Goal: Task Accomplishment & Management: Manage account settings

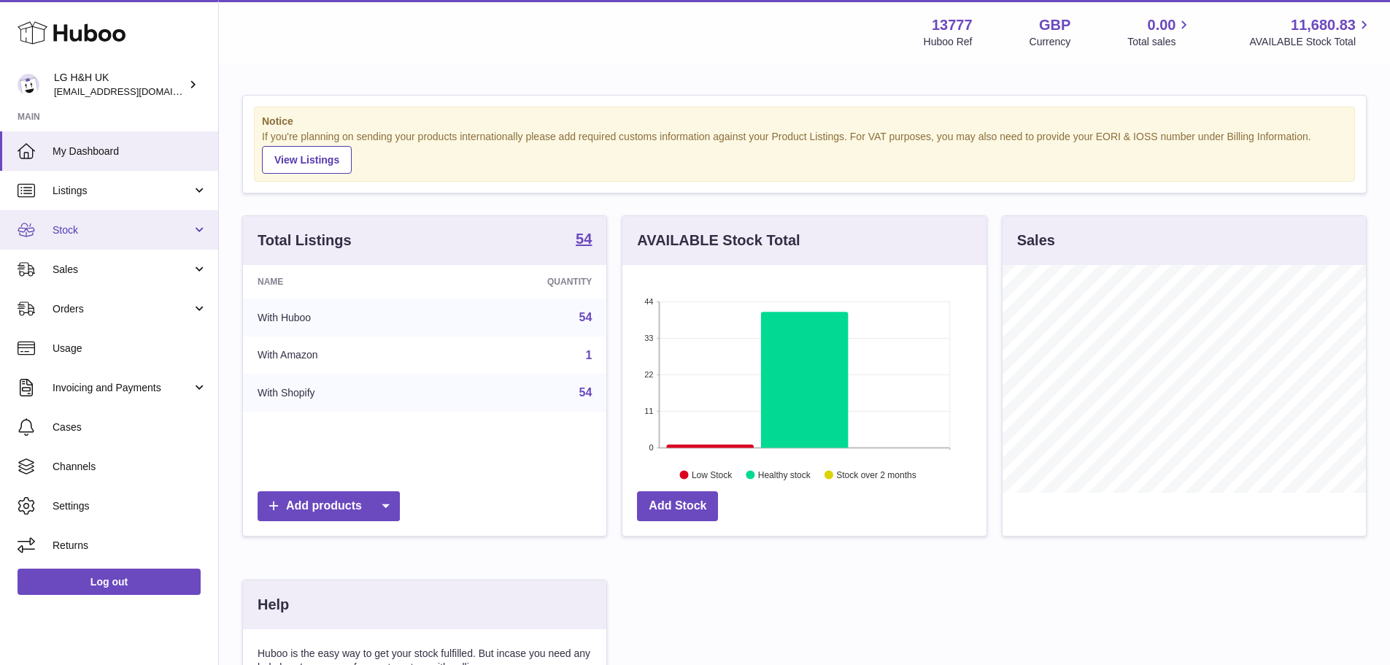
scroll to position [228, 364]
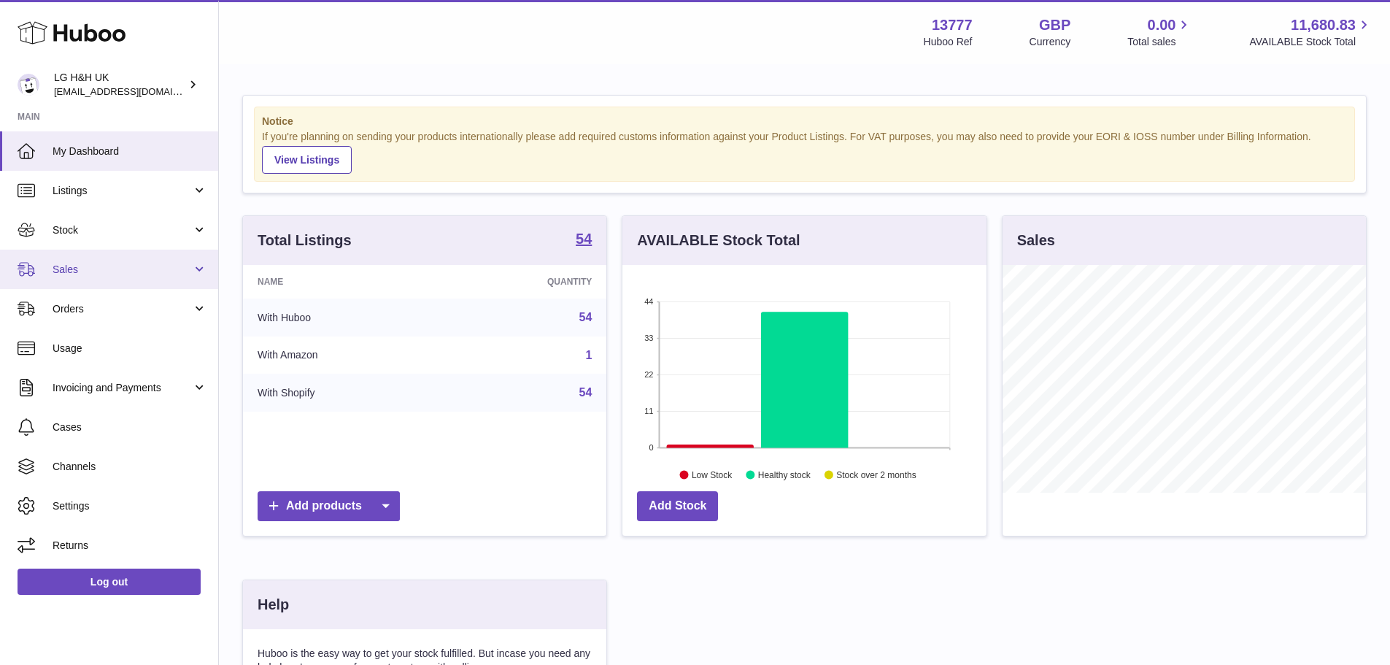
click at [79, 261] on link "Sales" at bounding box center [109, 269] width 218 height 39
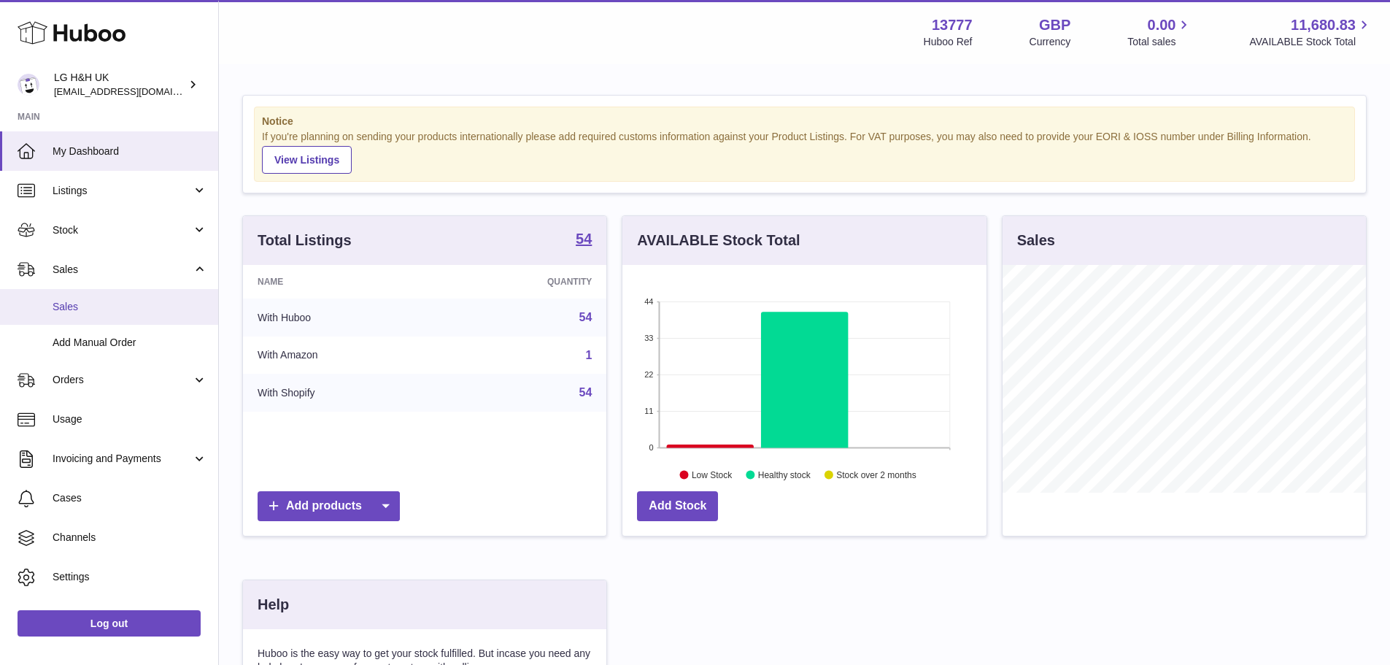
click at [67, 308] on span "Sales" at bounding box center [130, 307] width 155 height 14
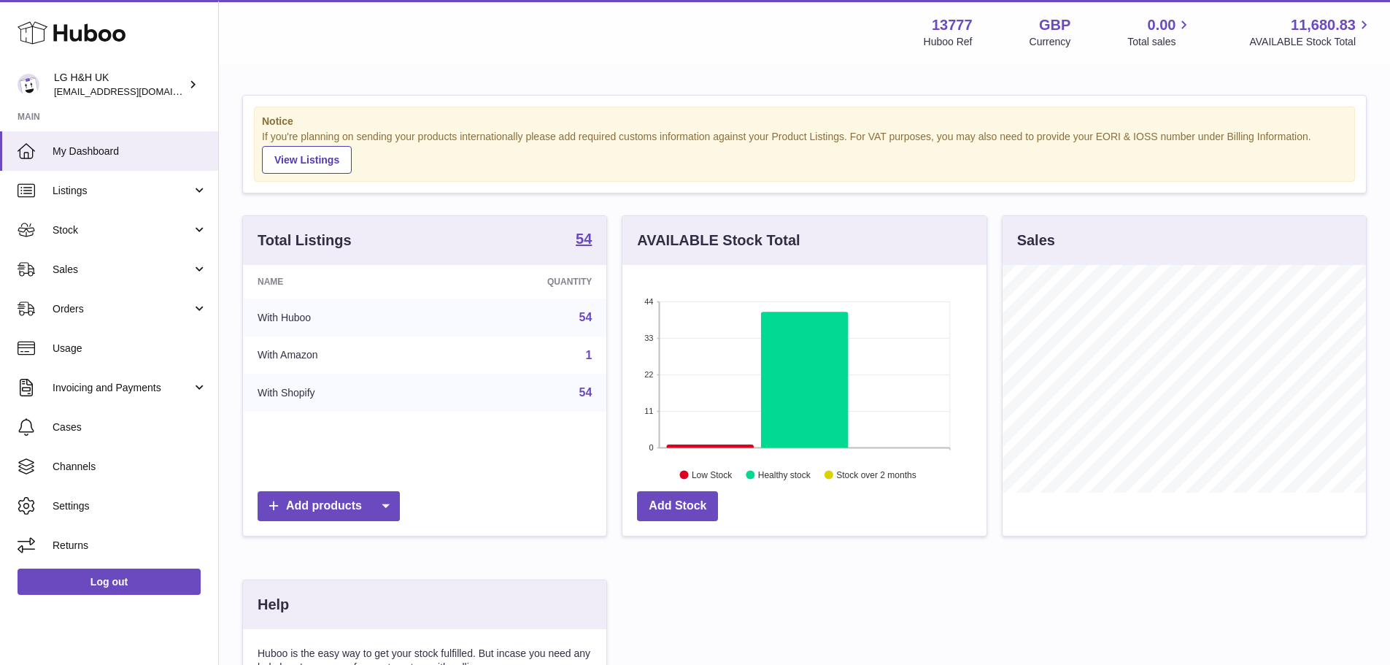
scroll to position [228, 364]
click at [117, 277] on link "Sales" at bounding box center [109, 269] width 218 height 39
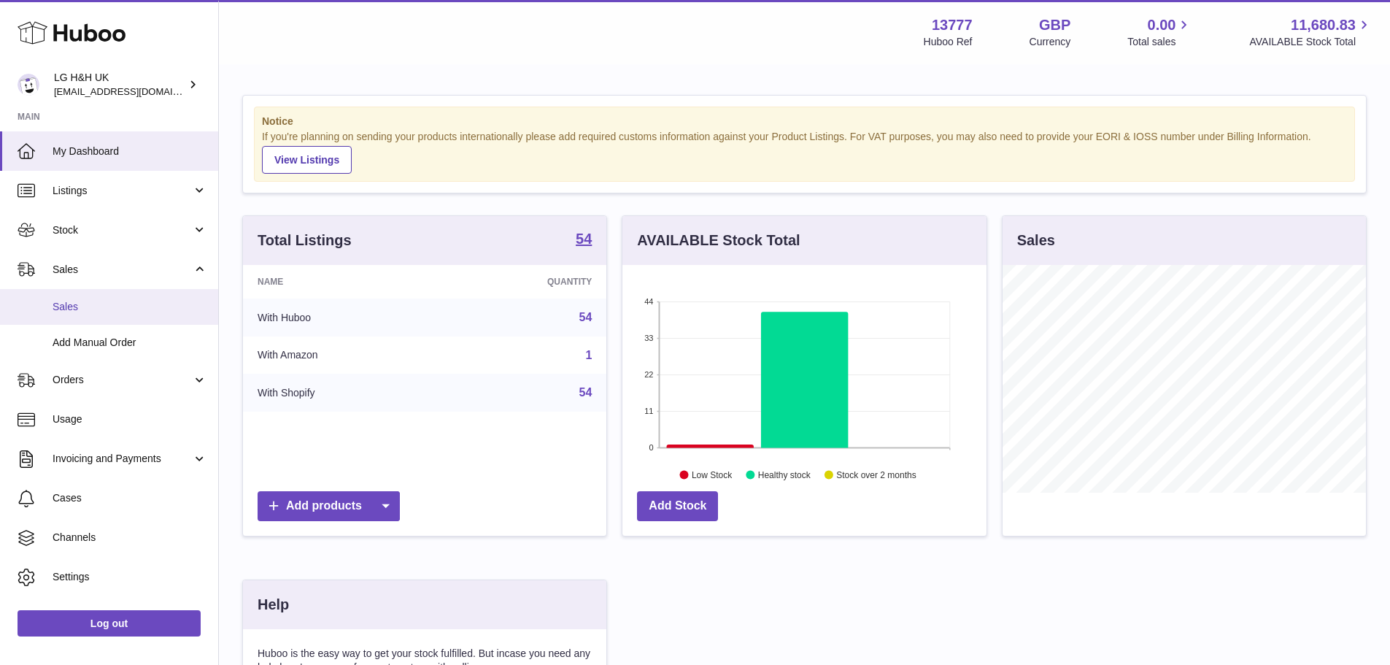
click at [84, 301] on span "Sales" at bounding box center [130, 307] width 155 height 14
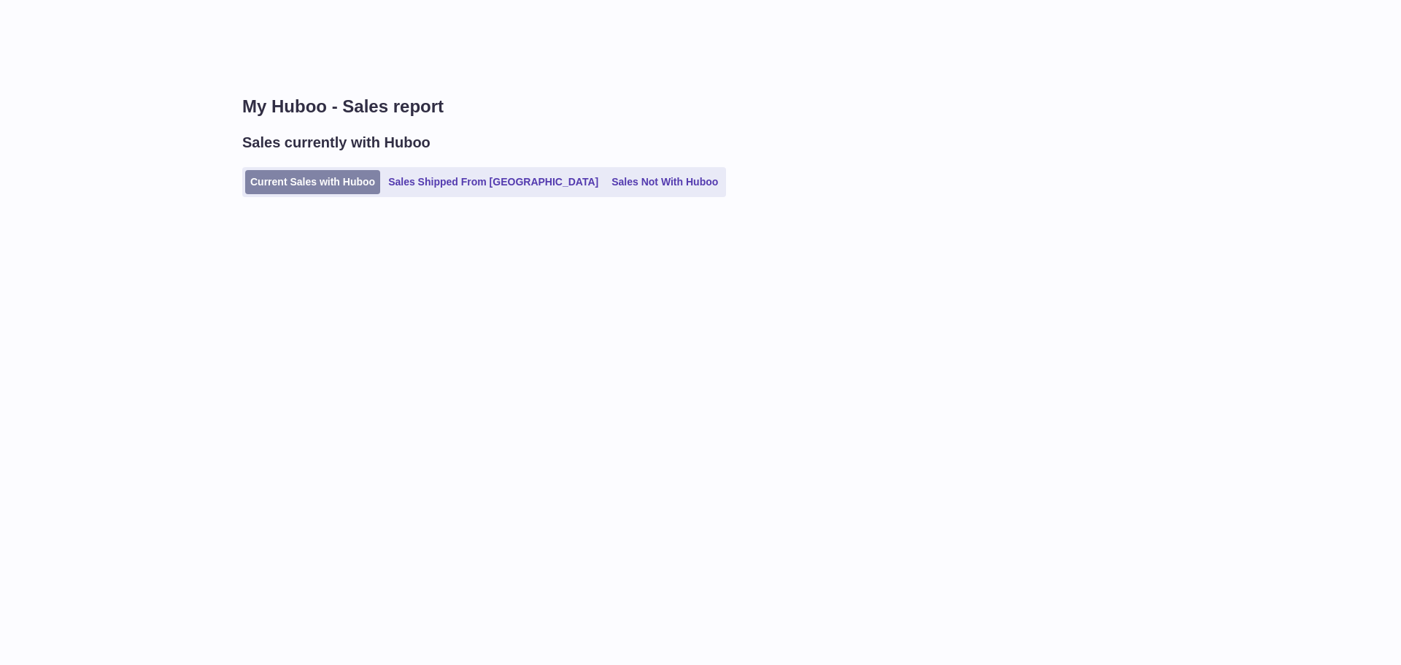
click at [303, 185] on link "Current Sales with Huboo" at bounding box center [312, 182] width 135 height 24
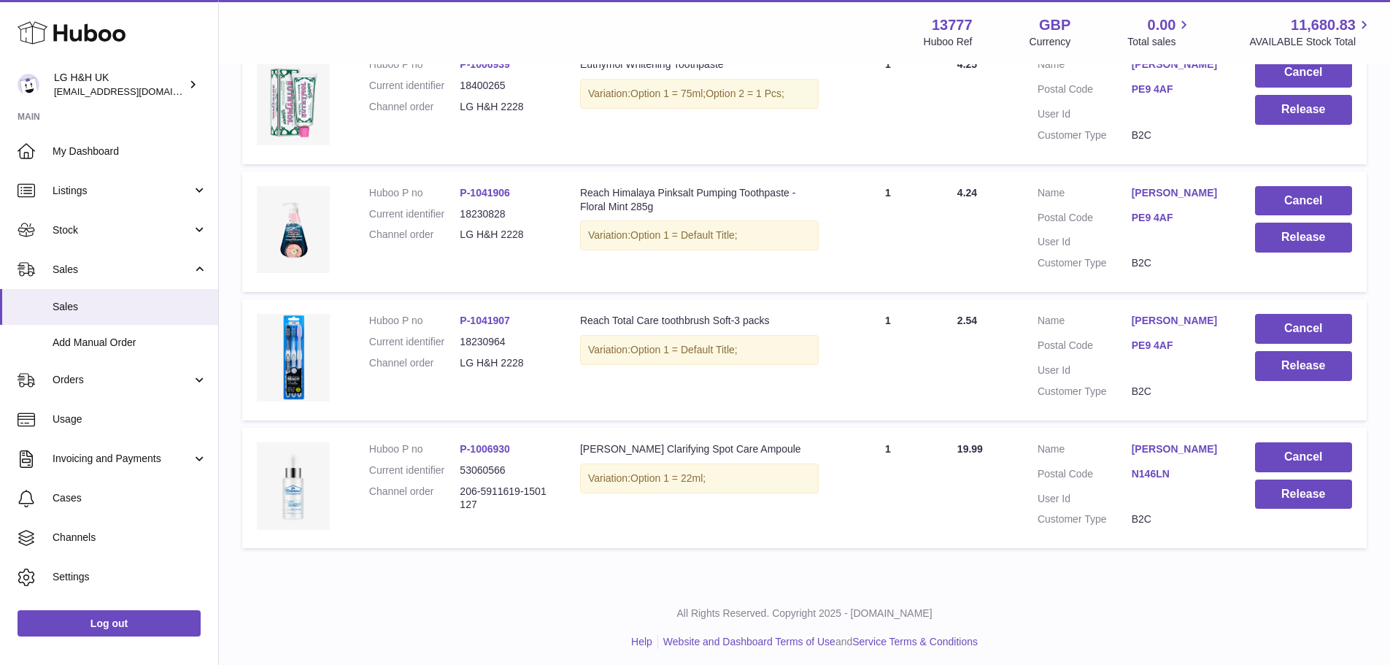
scroll to position [714, 0]
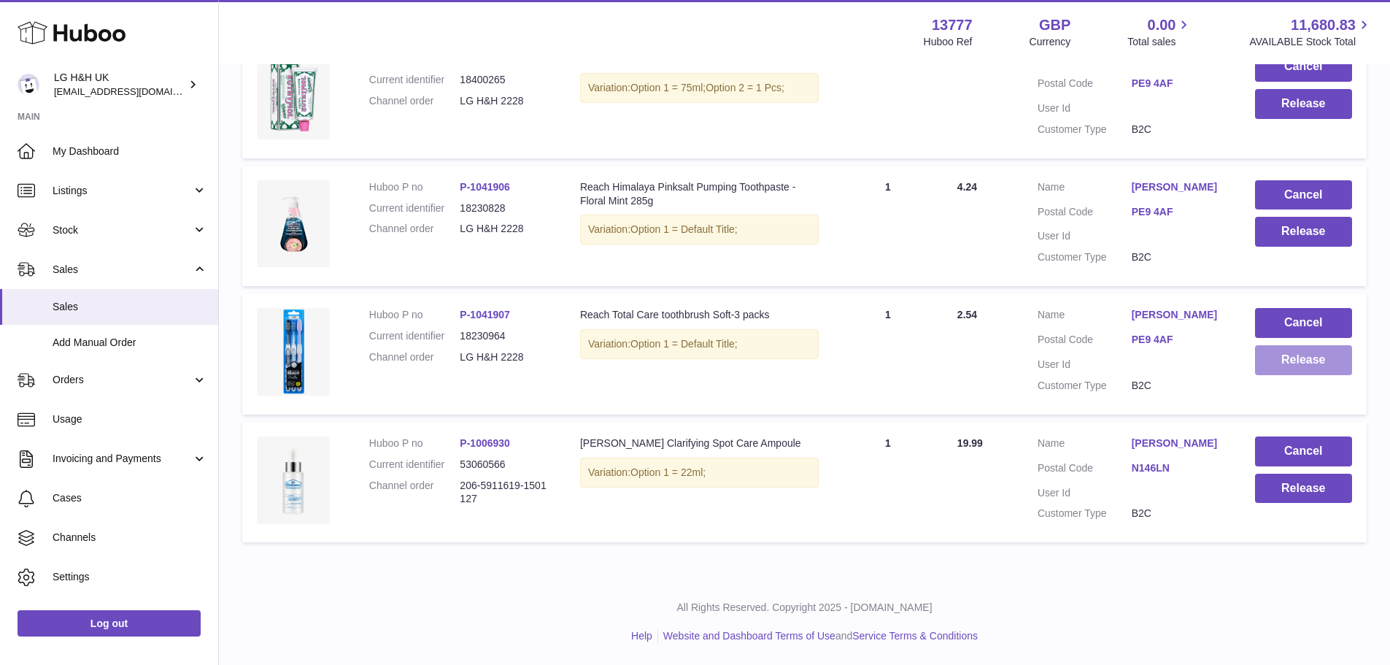
click at [1294, 367] on button "Release" at bounding box center [1303, 360] width 97 height 30
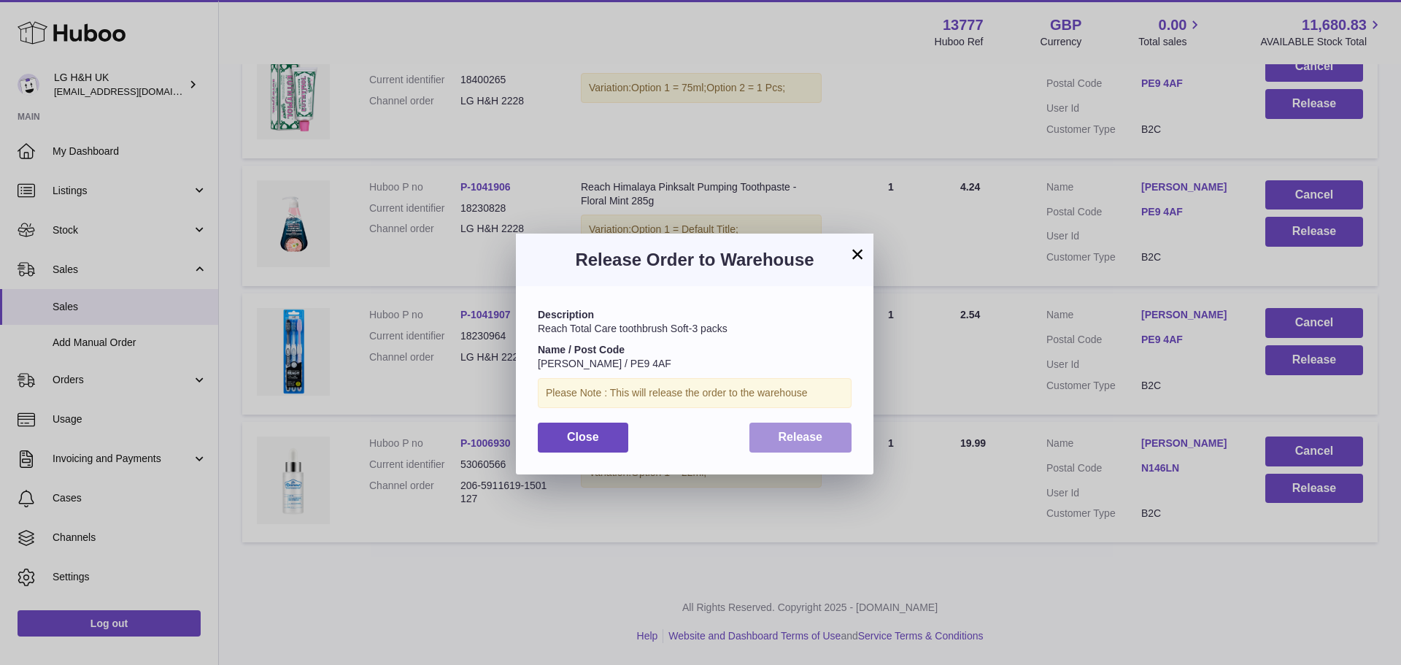
click at [816, 436] on span "Release" at bounding box center [801, 436] width 45 height 12
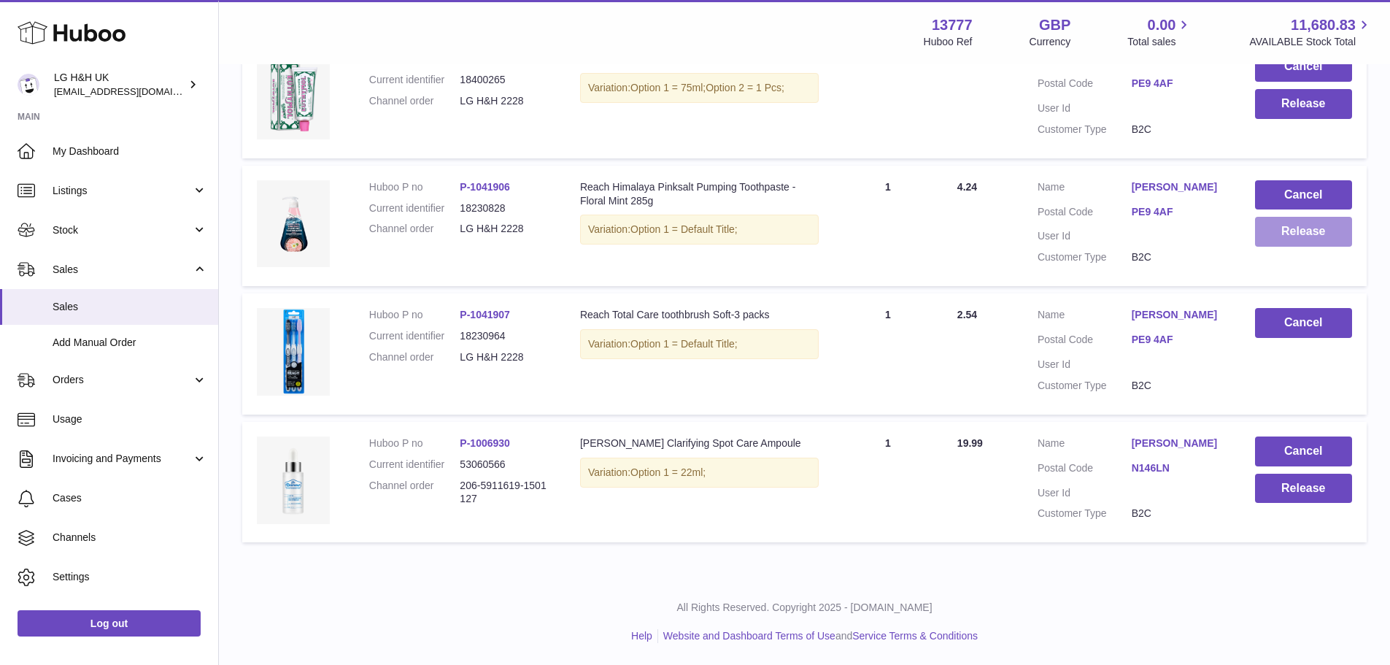
click at [1286, 232] on button "Release" at bounding box center [1303, 232] width 97 height 30
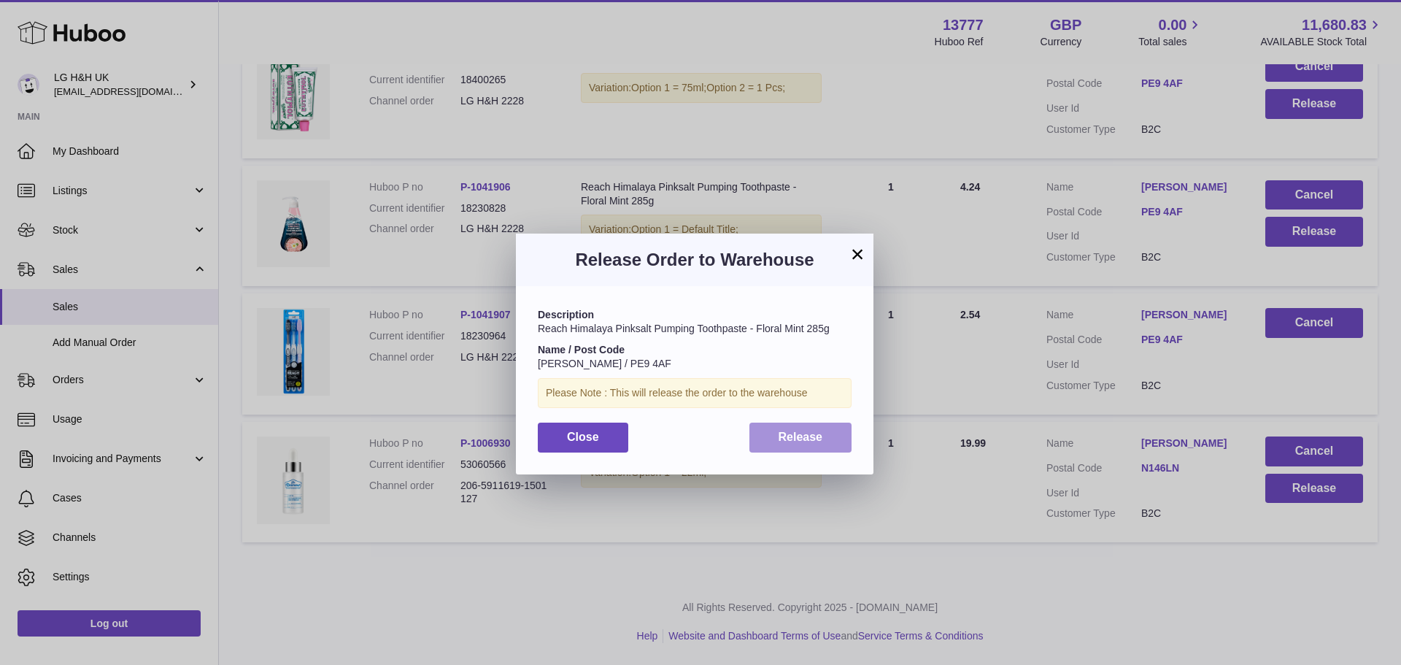
click at [793, 439] on span "Release" at bounding box center [801, 436] width 45 height 12
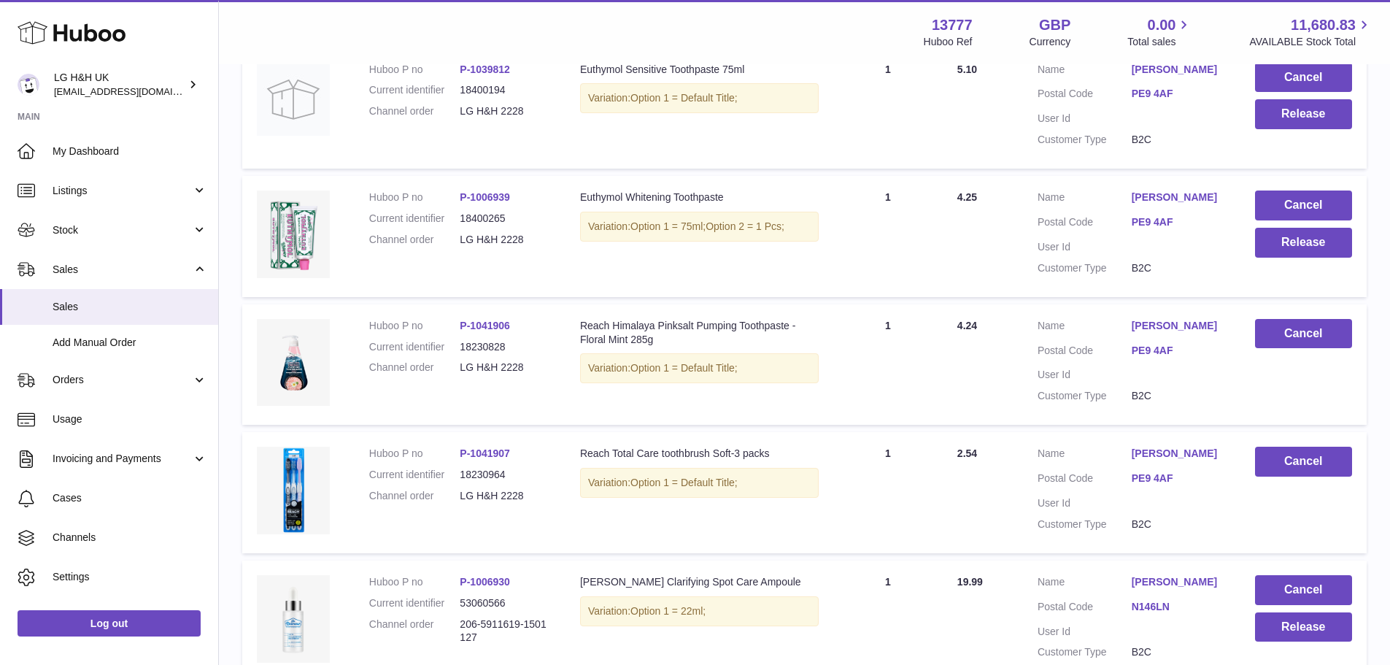
scroll to position [468, 0]
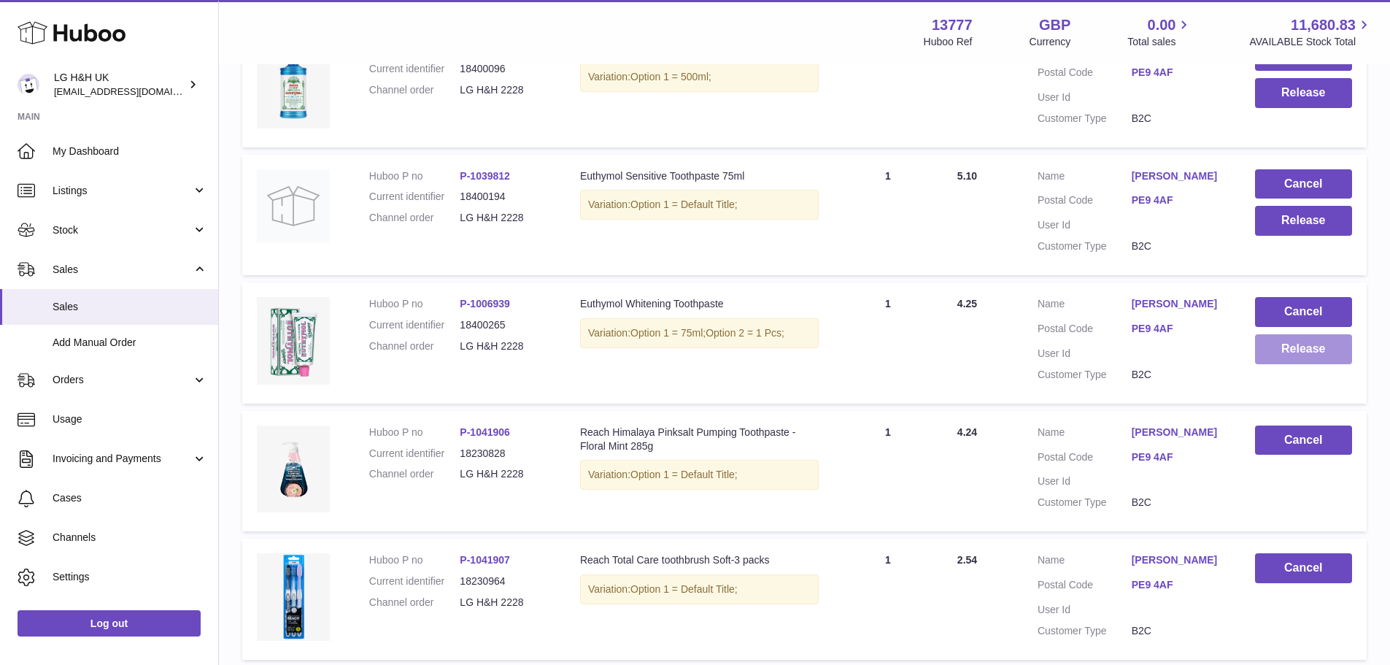
click at [1271, 352] on button "Release" at bounding box center [1303, 349] width 97 height 30
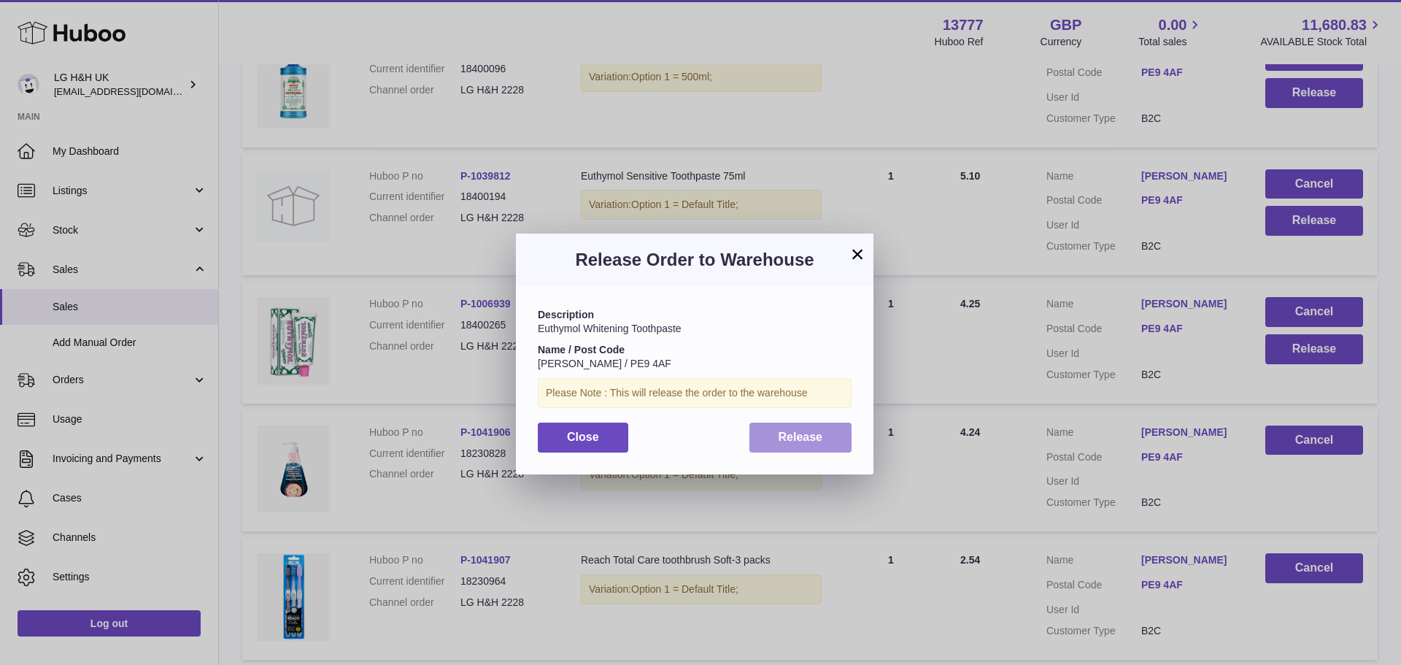
click at [834, 439] on button "Release" at bounding box center [800, 437] width 103 height 30
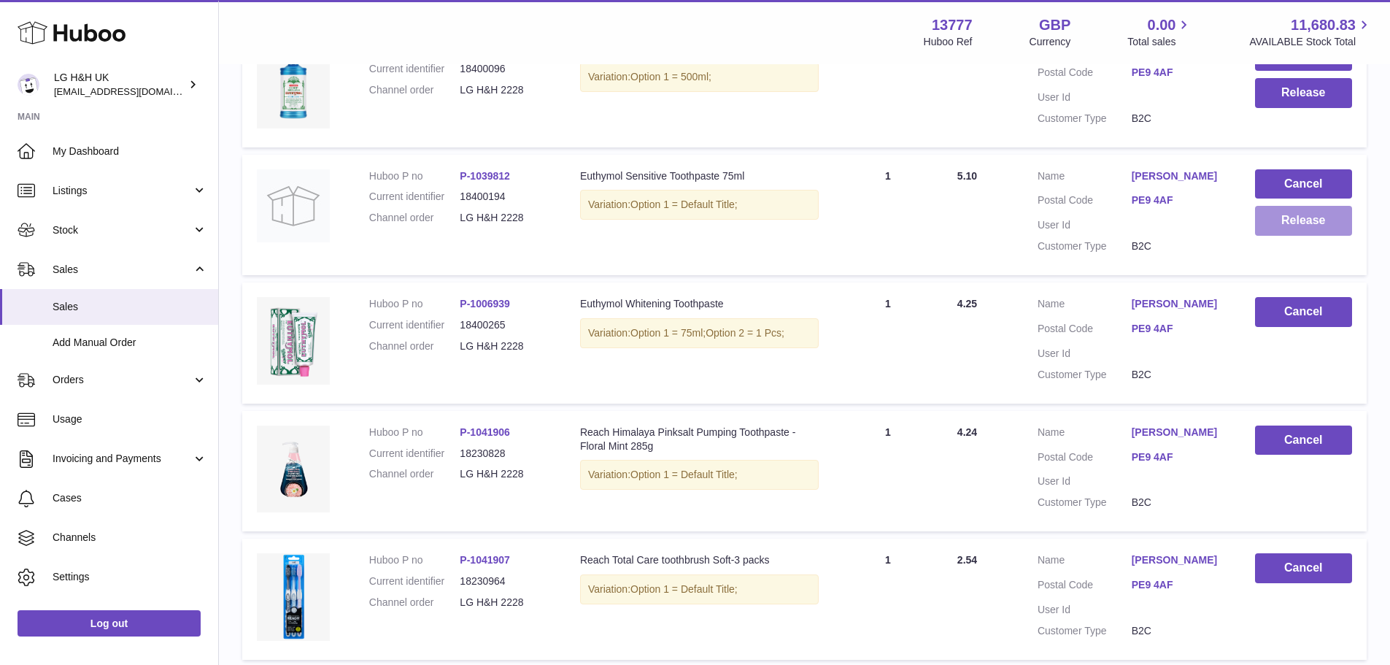
click at [1286, 225] on button "Release" at bounding box center [1303, 221] width 97 height 30
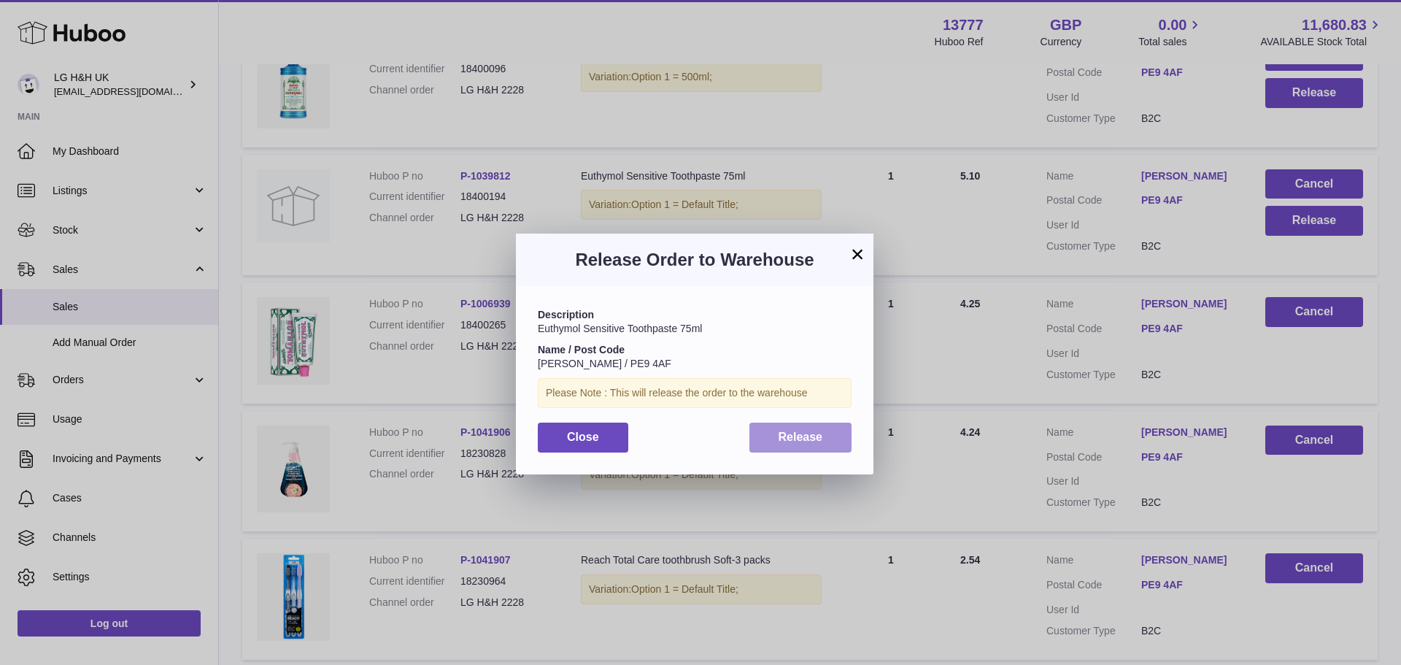
click at [808, 437] on span "Release" at bounding box center [801, 436] width 45 height 12
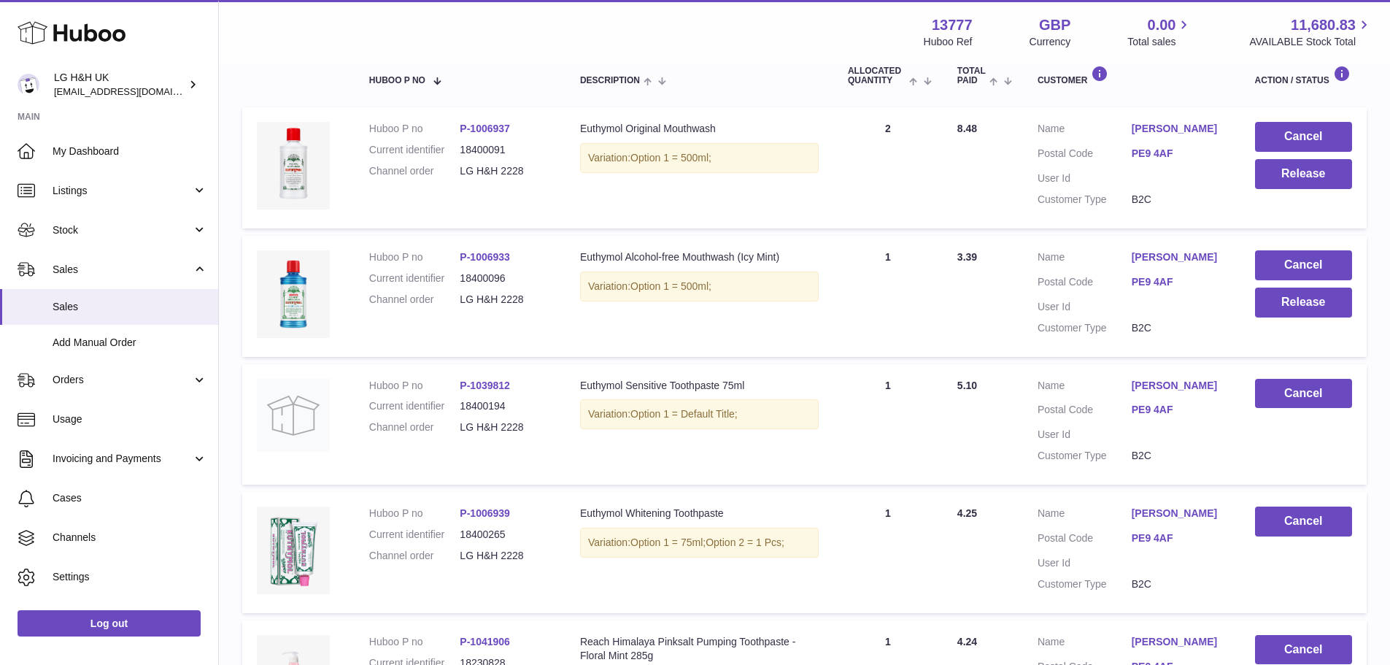
scroll to position [257, 0]
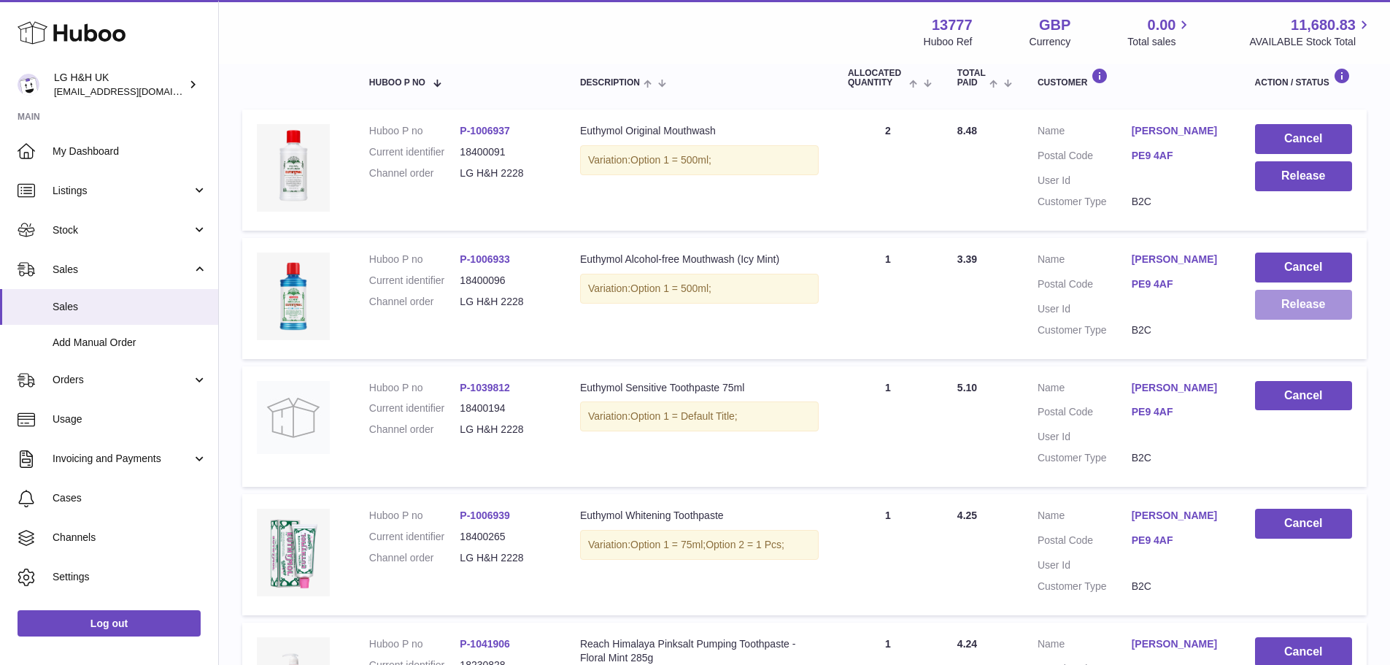
click at [1278, 308] on button "Release" at bounding box center [1303, 305] width 97 height 30
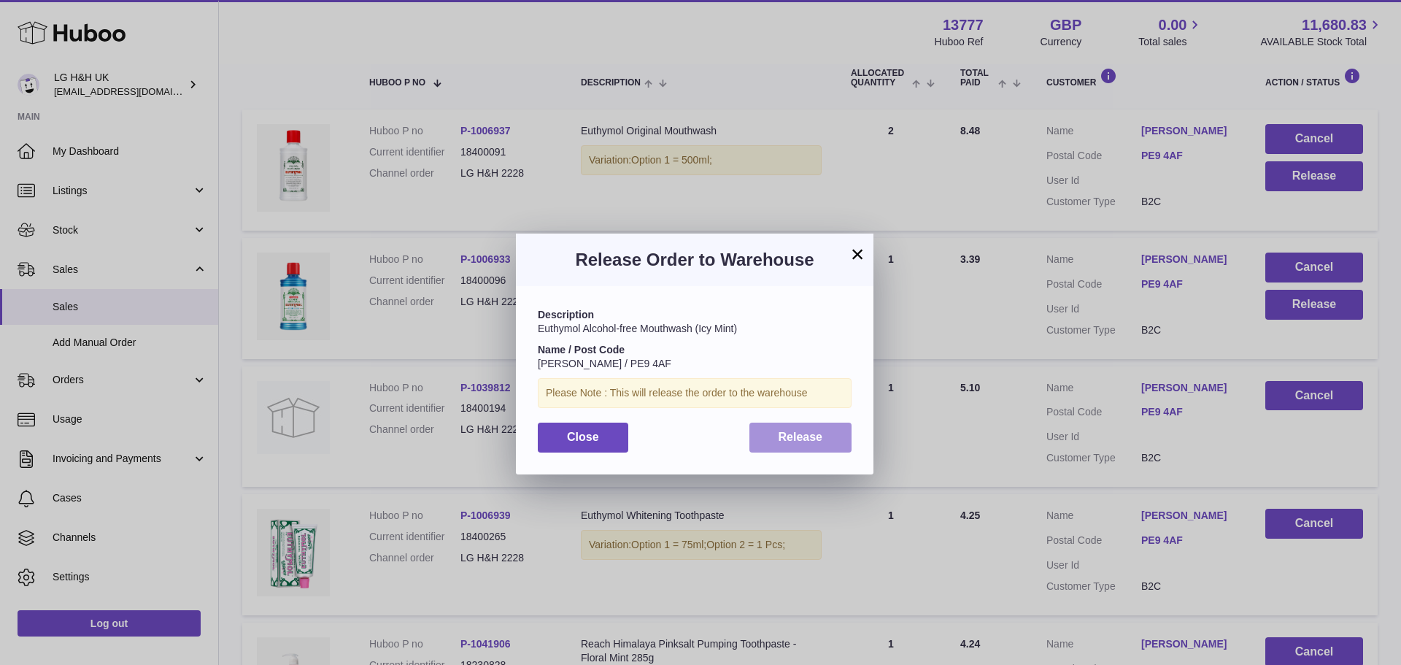
click at [804, 433] on span "Release" at bounding box center [801, 436] width 45 height 12
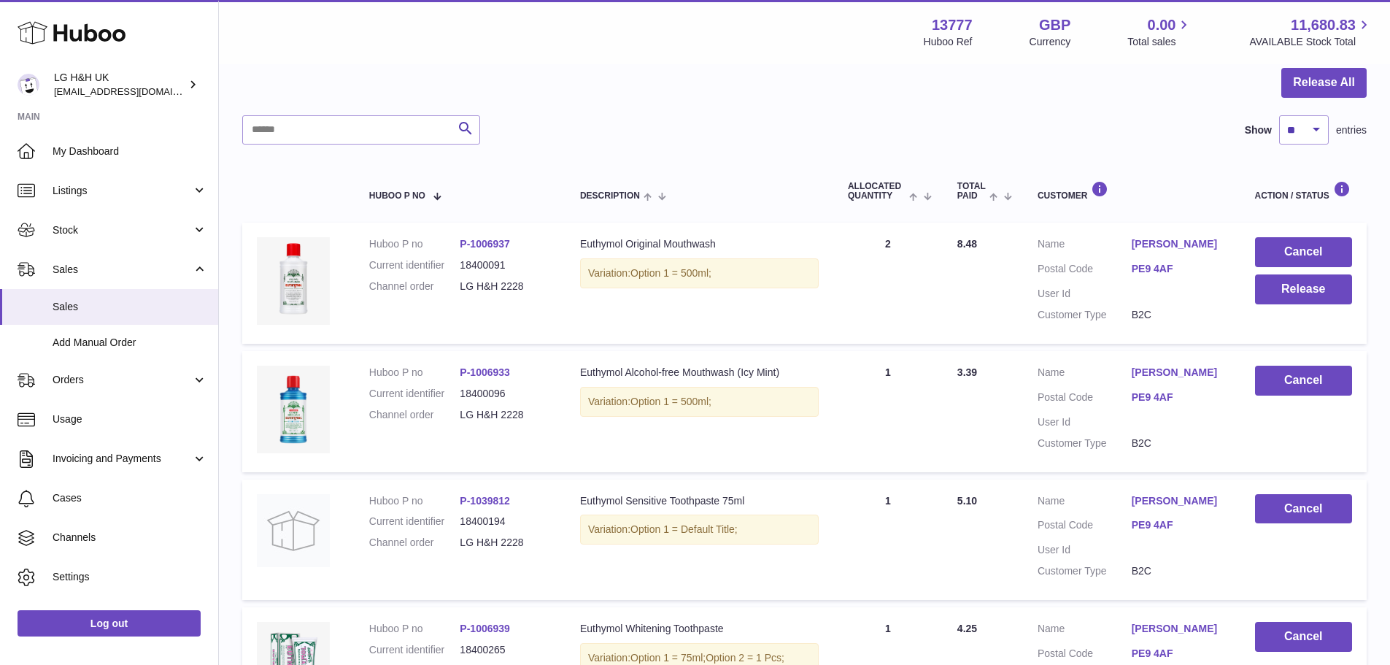
scroll to position [123, 0]
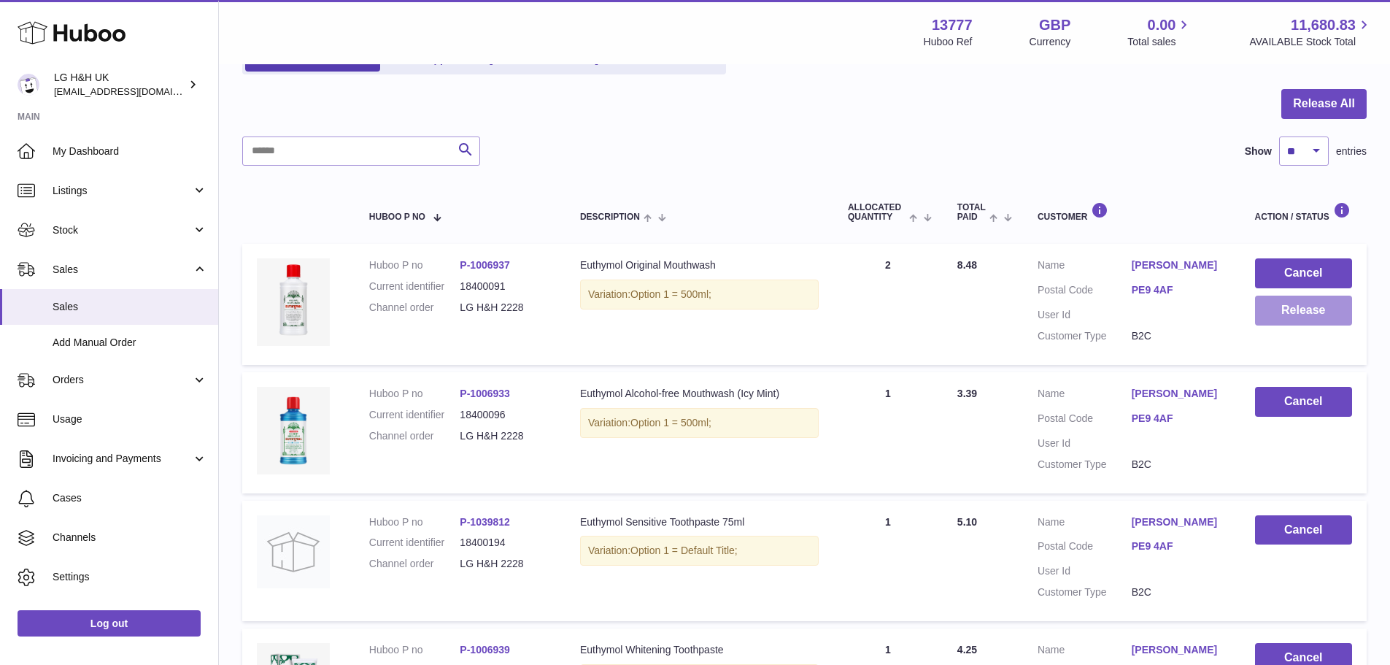
click at [1295, 303] on button "Release" at bounding box center [1303, 311] width 97 height 30
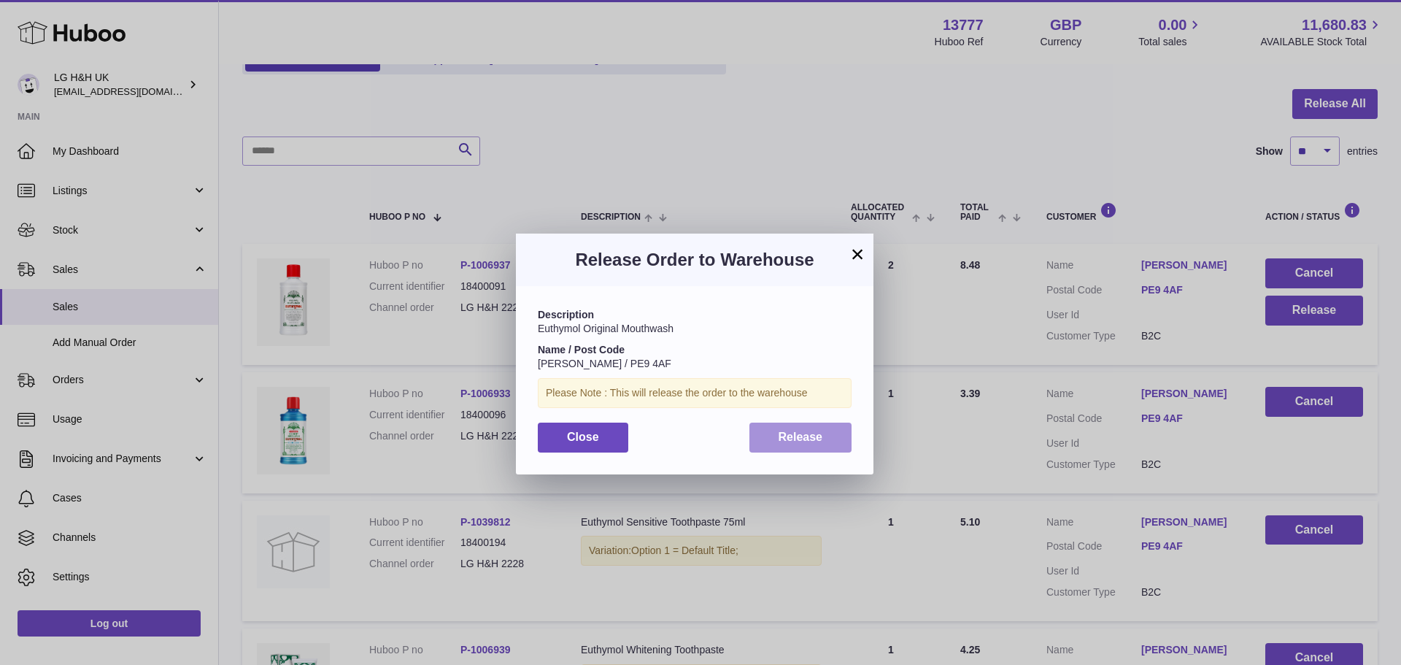
click at [825, 439] on button "Release" at bounding box center [800, 437] width 103 height 30
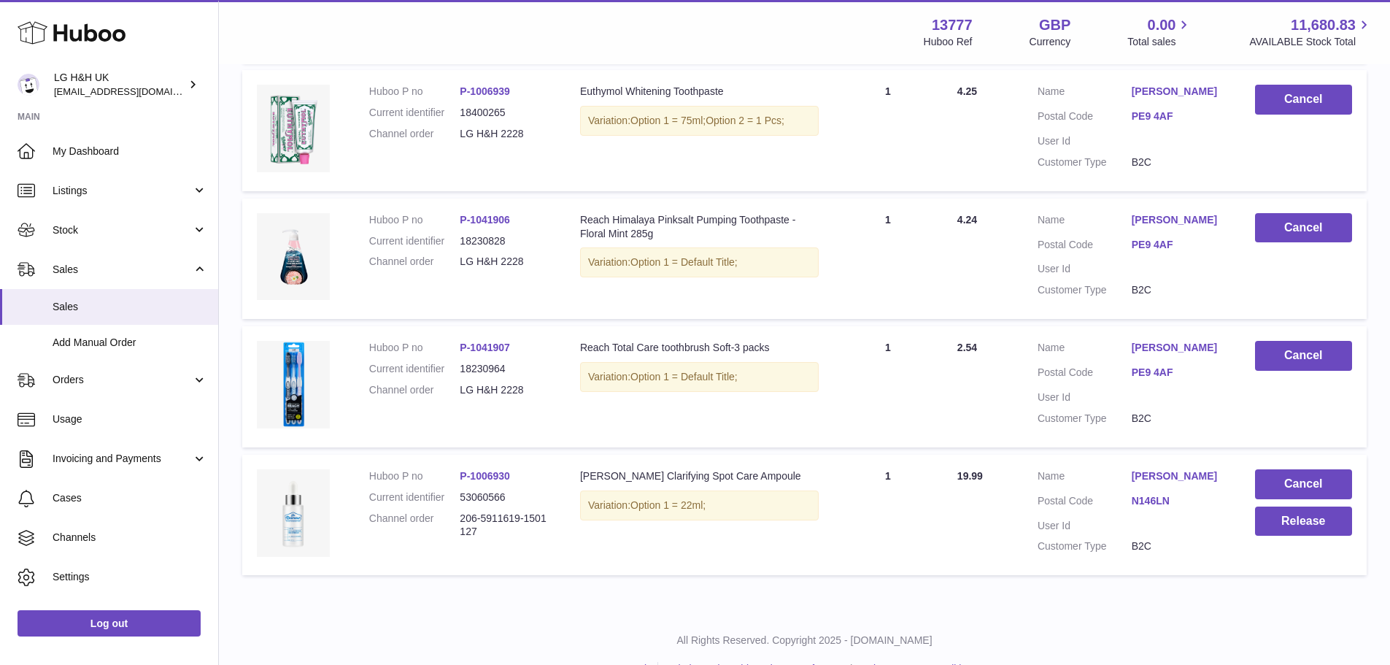
scroll to position [683, 0]
